Goal: Task Accomplishment & Management: Use online tool/utility

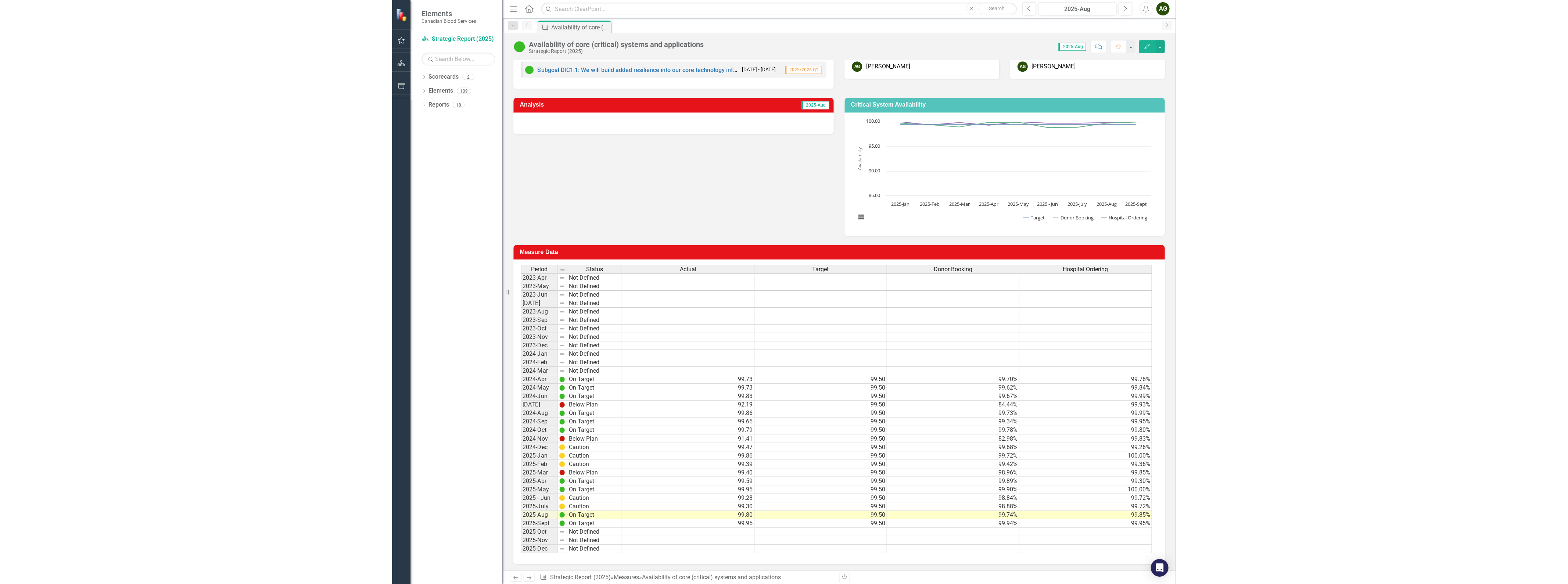
scroll to position [73, 0]
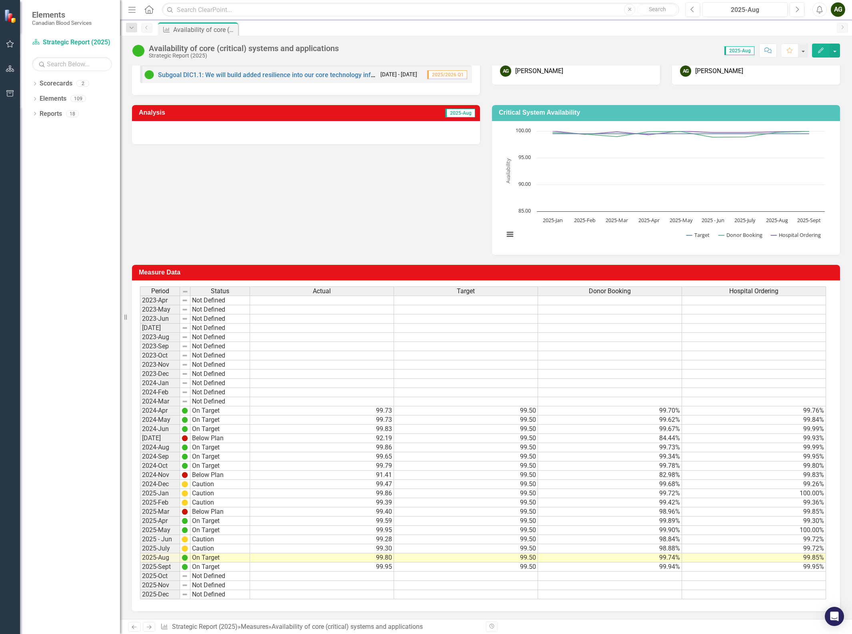
click at [140, 543] on div "Period Status 2023-Apr Not Defined 2023-May Not Defined 2023-Jun Not Defined [D…" at bounding box center [140, 443] width 0 height 313
click at [467, 546] on td "99.50" at bounding box center [466, 549] width 144 height 9
click at [273, 546] on td "99.30" at bounding box center [322, 549] width 144 height 9
click at [557, 547] on td "98.88%" at bounding box center [610, 549] width 144 height 9
drag, startPoint x: 652, startPoint y: 549, endPoint x: 656, endPoint y: 548, distance: 4.7
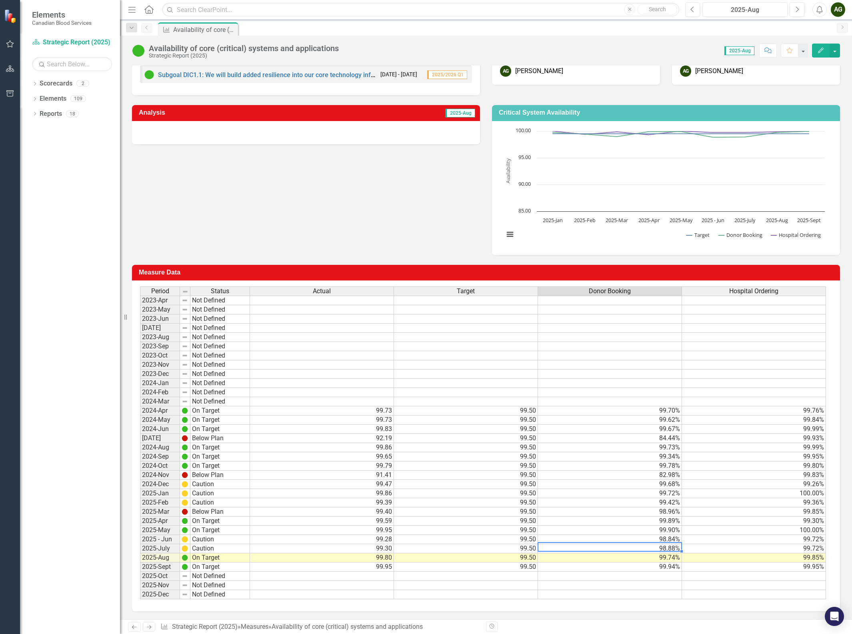
click at [656, 548] on td "98.88%" at bounding box center [610, 549] width 144 height 9
